Goal: Information Seeking & Learning: Stay updated

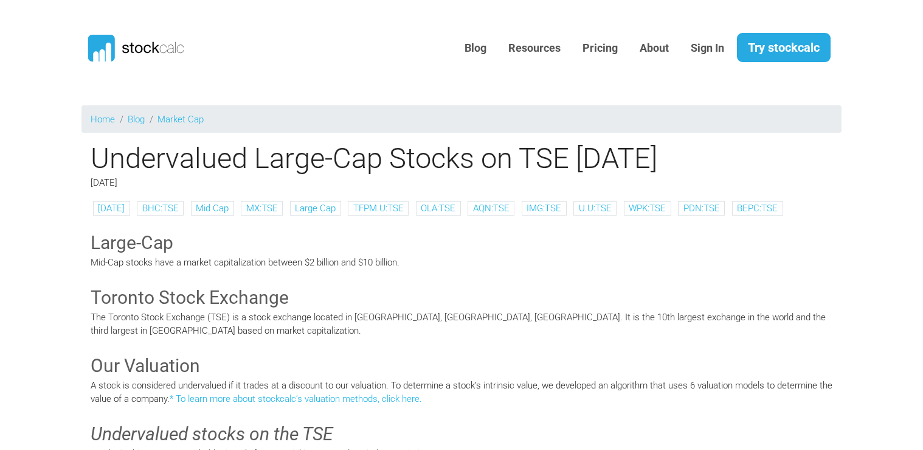
scroll to position [864, 0]
